Goal: Find specific page/section: Find specific page/section

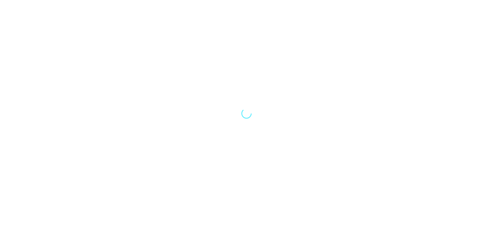
select select "Song"
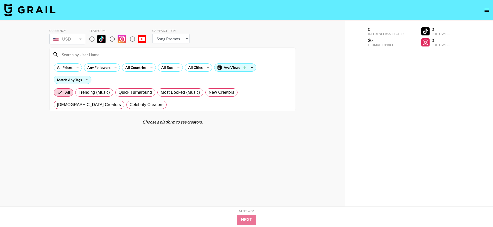
click at [93, 38] on input "radio" at bounding box center [92, 39] width 11 height 11
radio input "true"
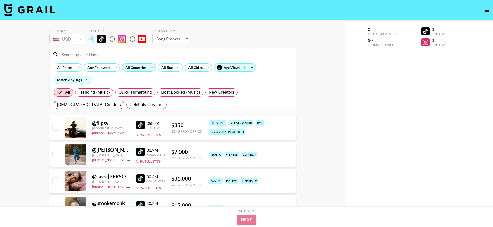
click at [142, 68] on div "All Countries" at bounding box center [134, 68] width 25 height 8
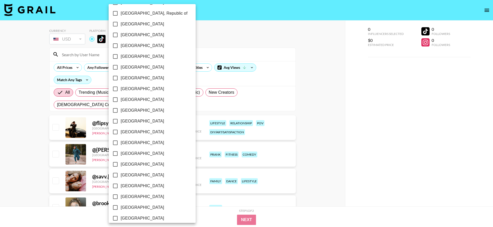
scroll to position [372, 0]
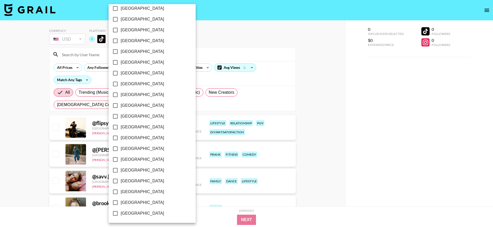
click at [140, 204] on span "[GEOGRAPHIC_DATA]" at bounding box center [142, 202] width 43 height 6
click at [121, 204] on input "[GEOGRAPHIC_DATA]" at bounding box center [115, 202] width 11 height 11
checkbox input "true"
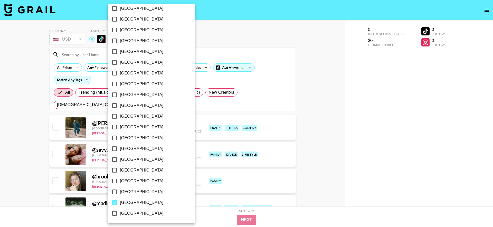
click at [32, 161] on div at bounding box center [246, 113] width 493 height 227
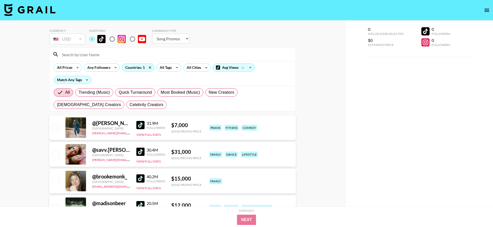
click at [97, 103] on div "All Trending (Music) Quick Turnaround Most Booked (Music) New Creators [DEMOGRA…" at bounding box center [173, 98] width 240 height 25
click at [130, 104] on span "Celebrity Creators" at bounding box center [147, 105] width 34 height 6
click at [130, 105] on input "Celebrity Creators" at bounding box center [130, 105] width 0 height 0
radio input "true"
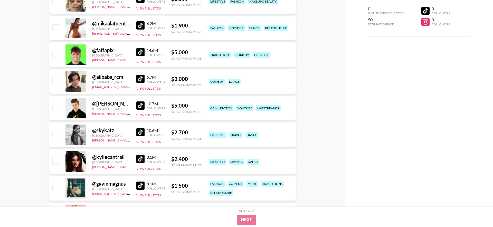
scroll to position [260, 0]
click at [139, 130] on img at bounding box center [140, 132] width 8 height 8
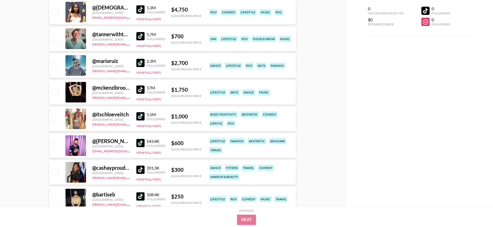
scroll to position [535, 0]
